Goal: Task Accomplishment & Management: Manage account settings

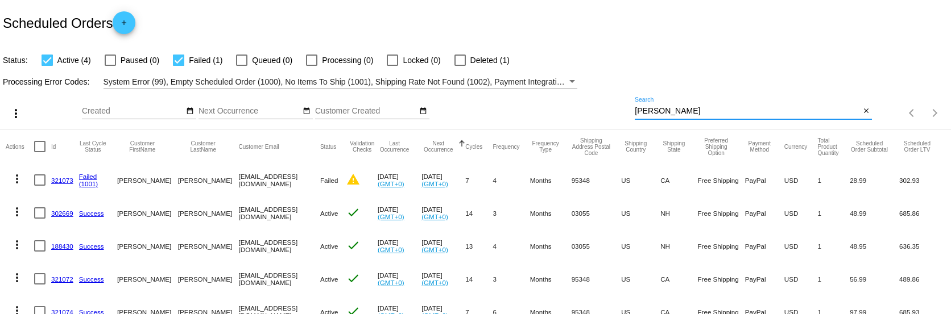
click at [667, 110] on input "[PERSON_NAME]" at bounding box center [747, 111] width 225 height 9
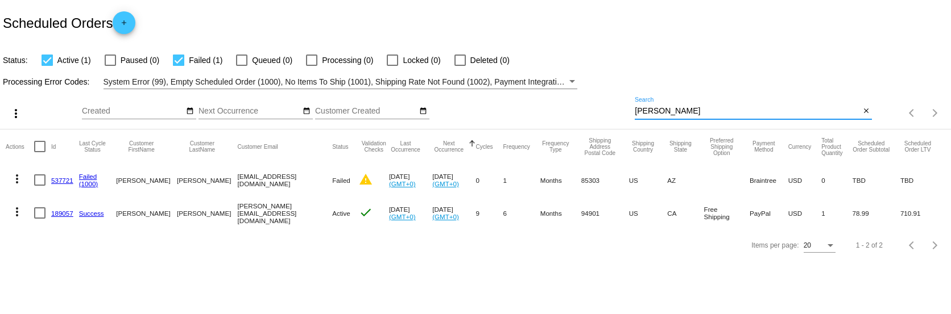
type input "[PERSON_NAME]"
click at [58, 211] on link "189057" at bounding box center [62, 213] width 22 height 7
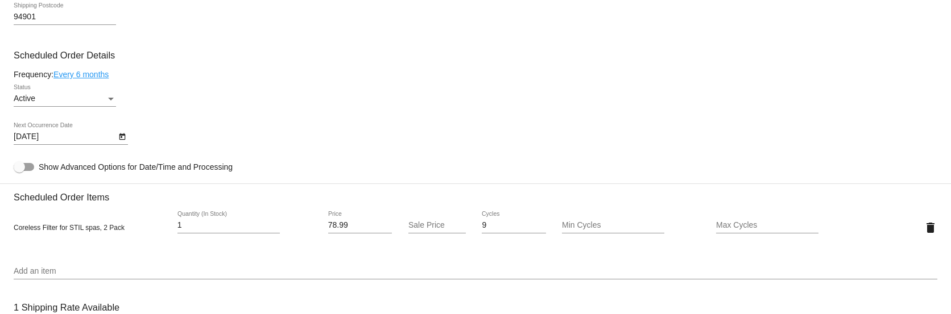
scroll to position [569, 0]
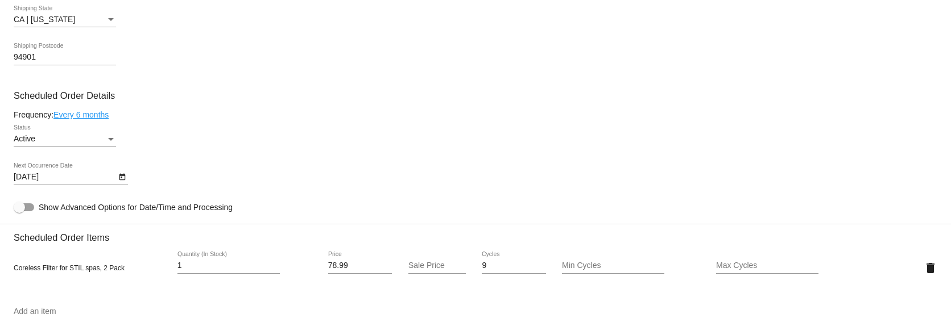
click at [98, 134] on div "Active Status" at bounding box center [65, 136] width 102 height 22
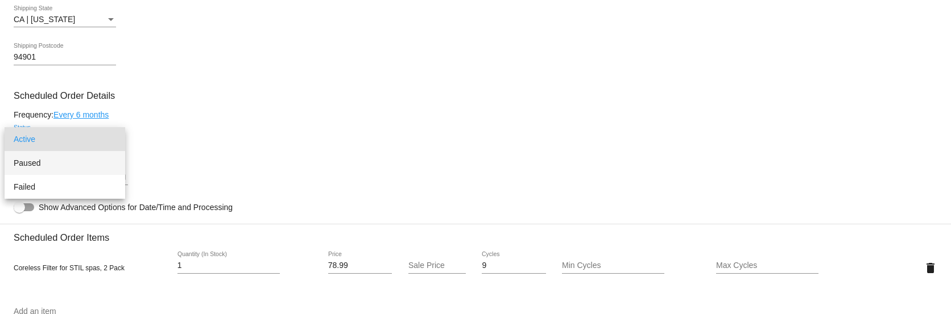
click at [41, 168] on span "Paused" at bounding box center [65, 163] width 102 height 24
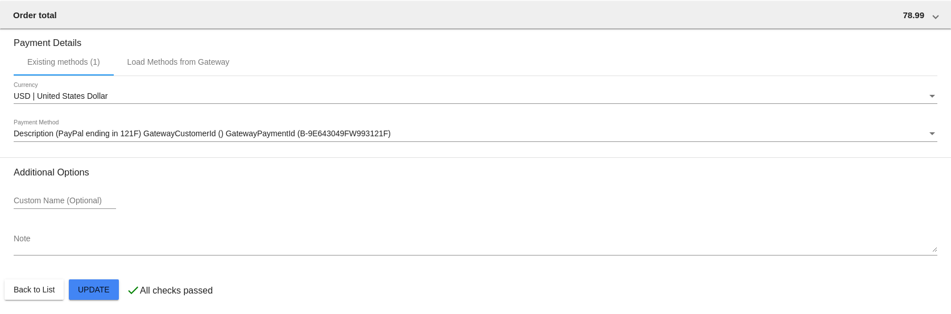
scroll to position [1064, 0]
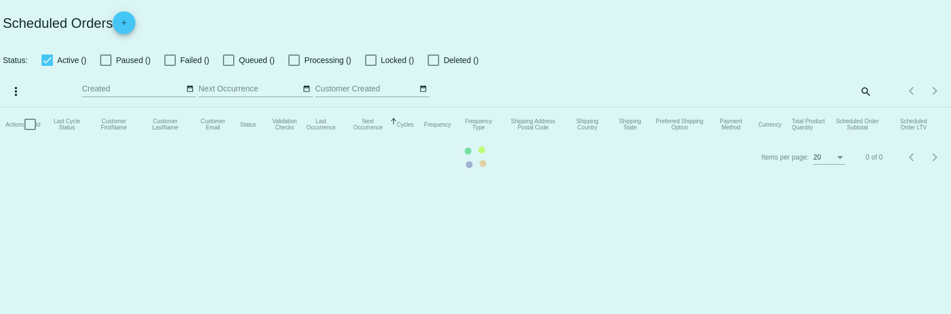
checkbox input "true"
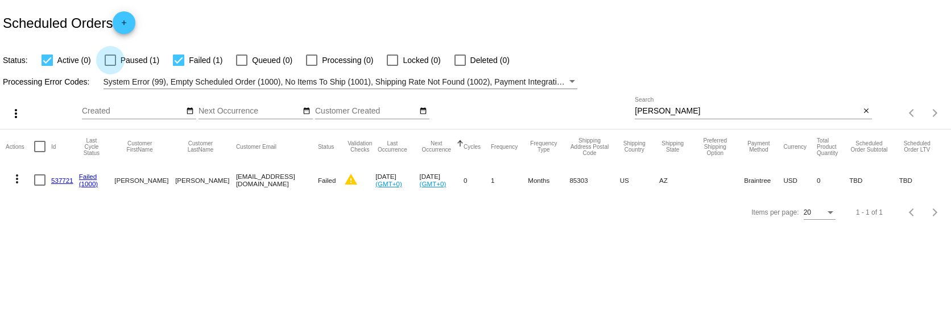
click at [112, 60] on div at bounding box center [110, 60] width 11 height 11
click at [110, 66] on input "Paused (1)" at bounding box center [110, 66] width 1 height 1
checkbox input "true"
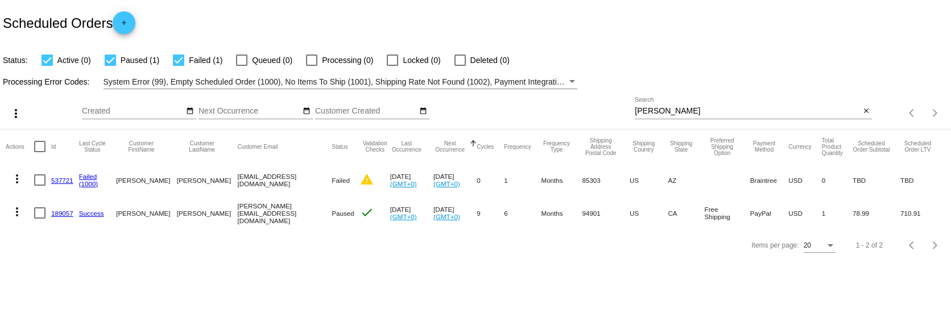
click at [723, 107] on input "[PERSON_NAME]" at bounding box center [747, 111] width 225 height 9
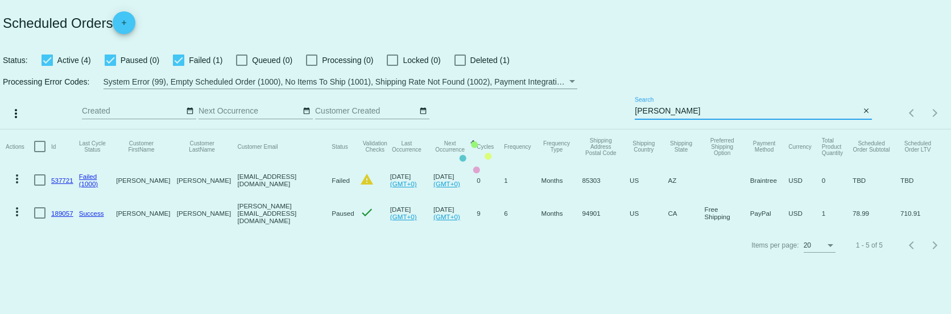
type input "[PERSON_NAME]"
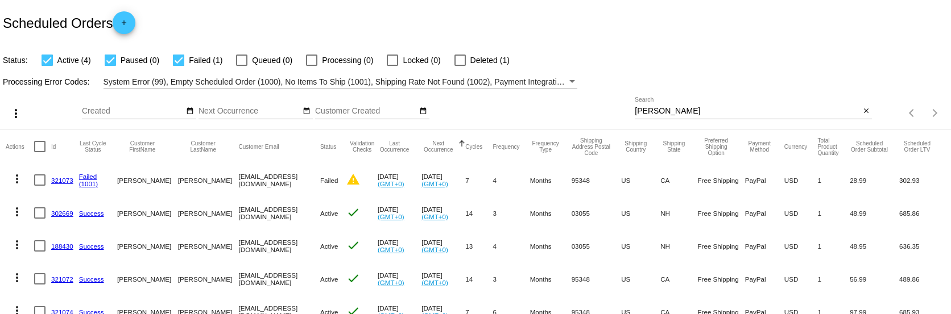
scroll to position [55, 0]
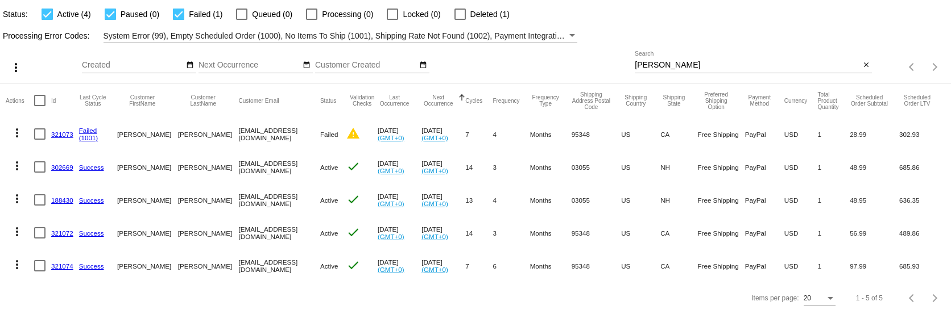
click at [69, 164] on link "302669" at bounding box center [62, 167] width 22 height 7
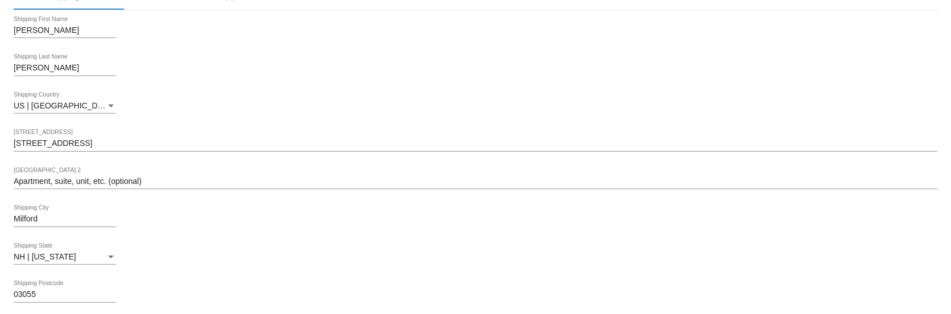
scroll to position [569, 0]
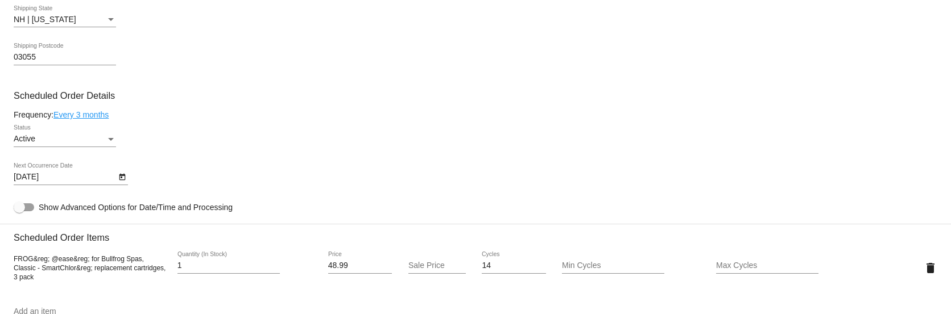
click at [110, 139] on div "Status" at bounding box center [111, 139] width 6 height 3
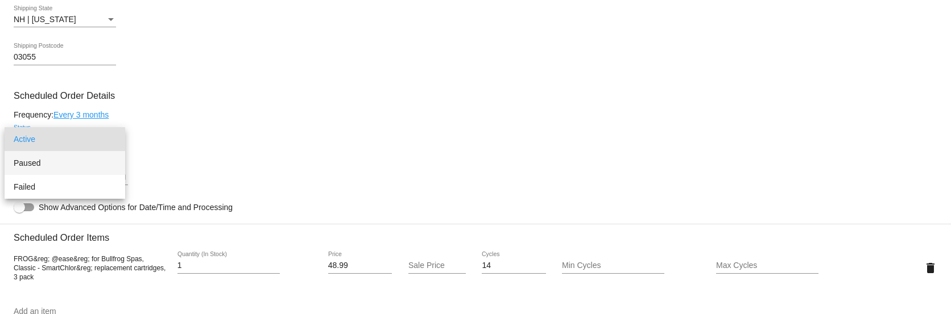
click at [67, 160] on span "Paused" at bounding box center [65, 163] width 102 height 24
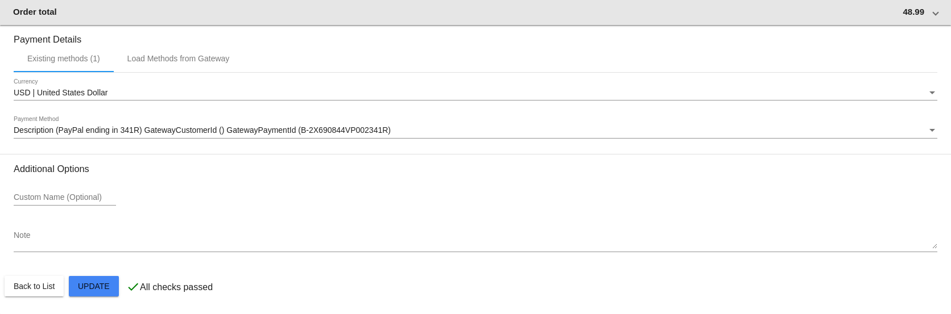
scroll to position [1064, 0]
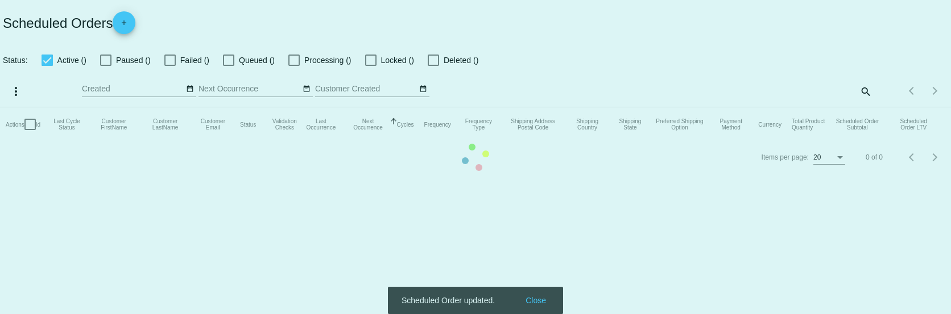
checkbox input "true"
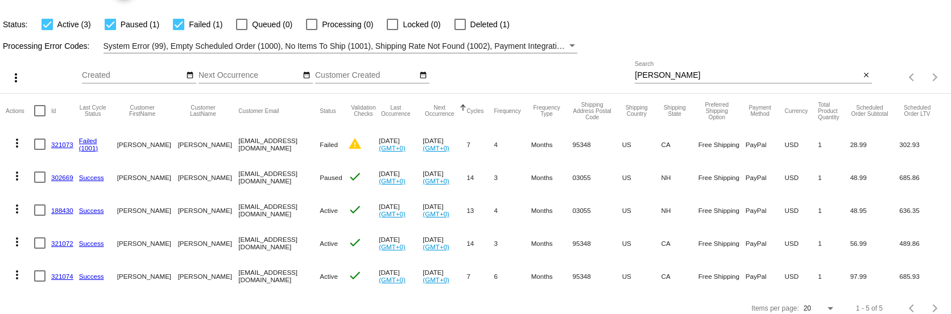
scroll to position [55, 0]
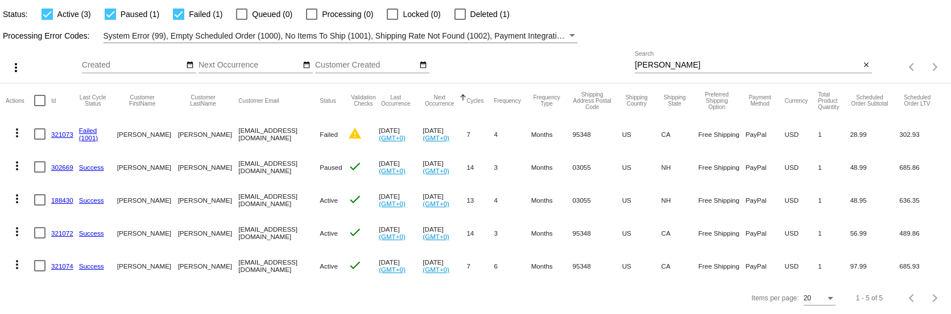
click at [60, 197] on link "188430" at bounding box center [62, 200] width 22 height 7
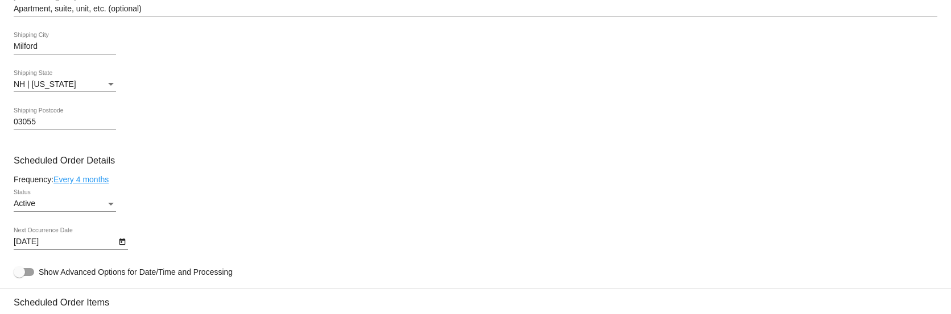
scroll to position [512, 0]
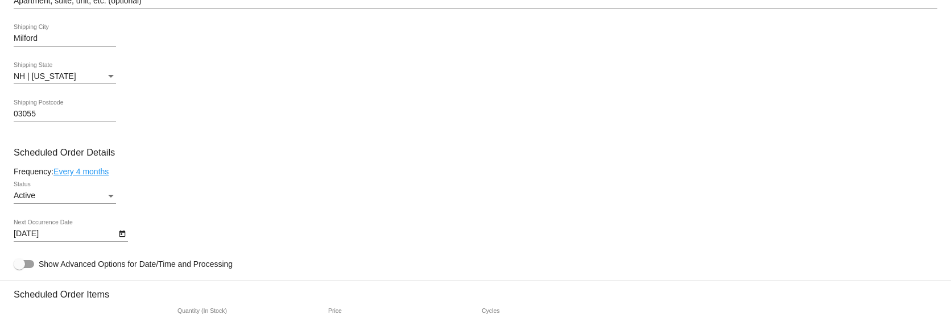
click at [86, 197] on div "Active" at bounding box center [60, 196] width 92 height 9
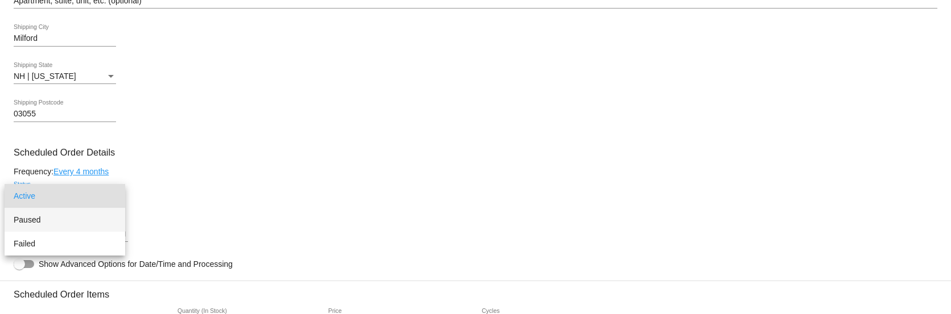
click at [51, 220] on span "Paused" at bounding box center [65, 220] width 102 height 24
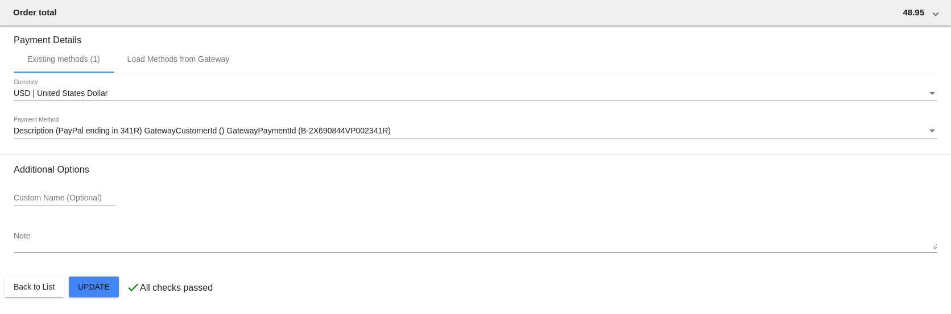
scroll to position [1064, 0]
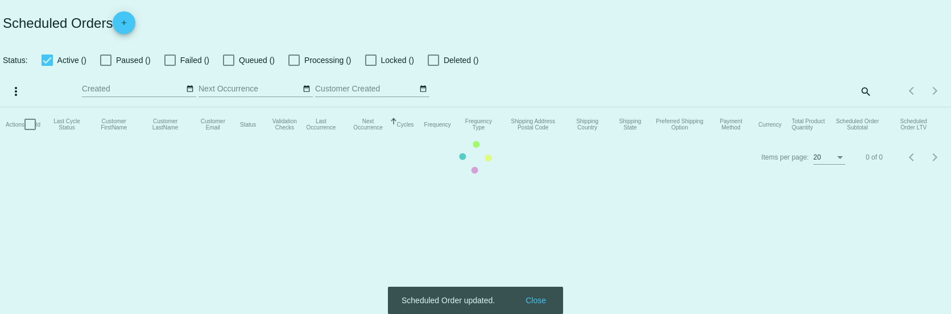
checkbox input "true"
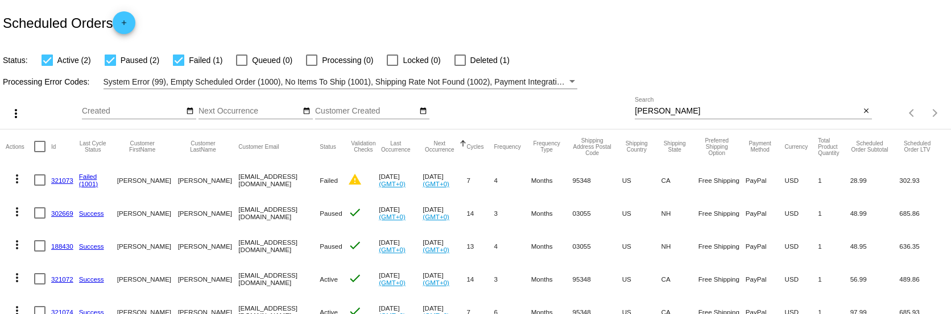
click at [48, 61] on div at bounding box center [47, 60] width 11 height 11
click at [47, 66] on input "Active (2)" at bounding box center [47, 66] width 1 height 1
checkbox input "false"
click at [186, 63] on label "Failed (1)" at bounding box center [197, 60] width 49 height 14
click at [179, 66] on input "Failed (1)" at bounding box center [178, 66] width 1 height 1
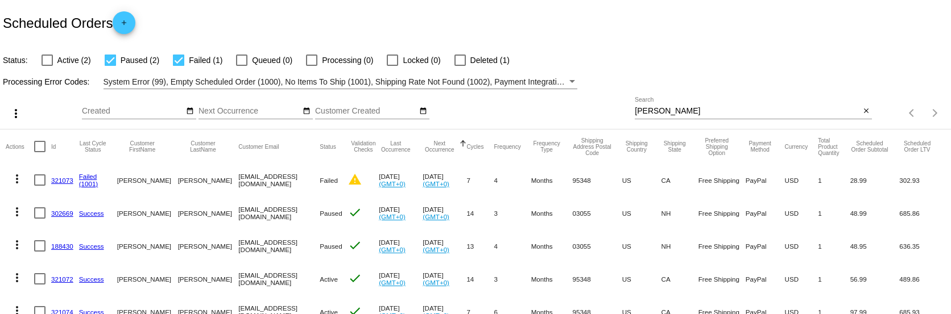
checkbox input "false"
